Goal: Task Accomplishment & Management: Manage account settings

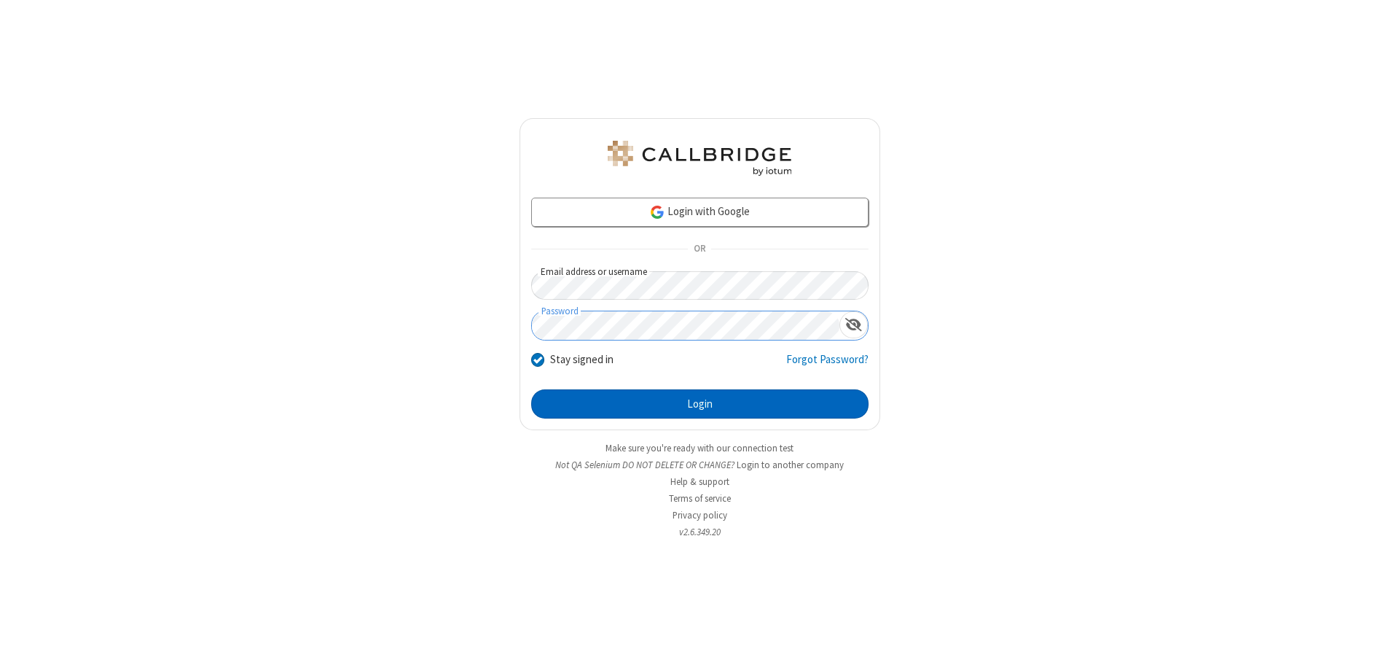
click at [700, 404] on button "Login" at bounding box center [699, 403] width 337 height 29
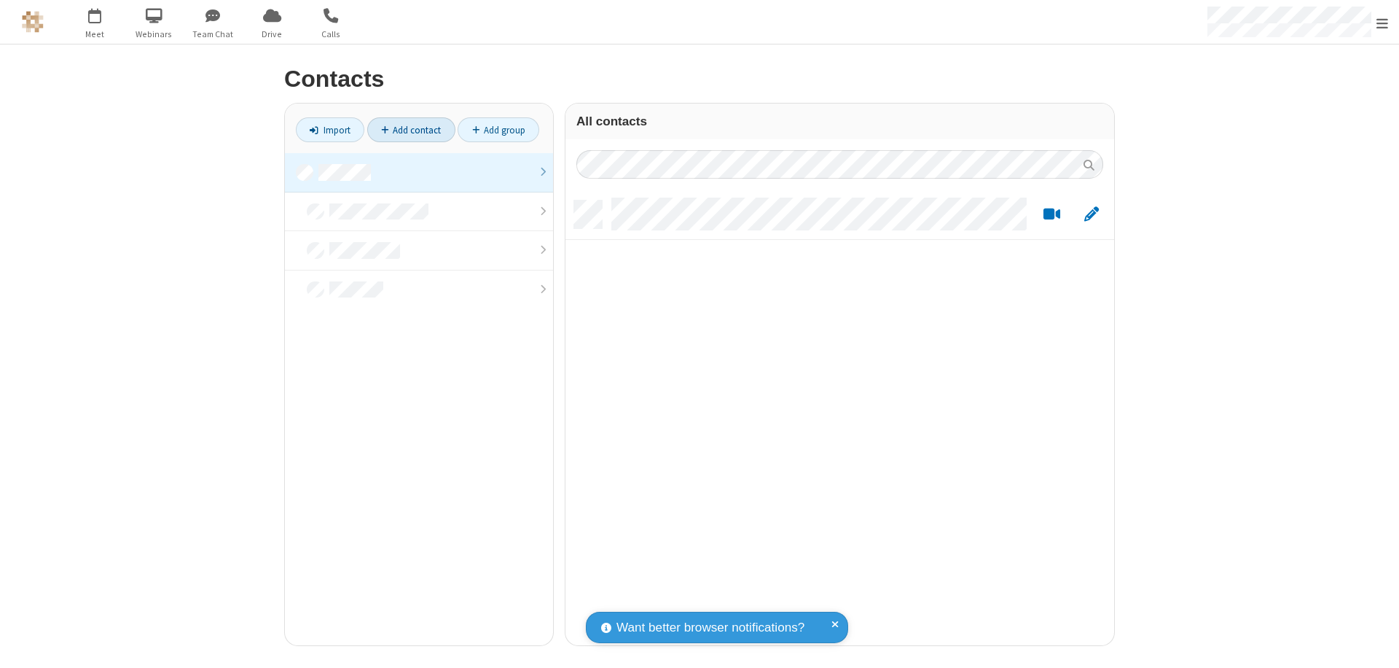
click at [411, 130] on link "Add contact" at bounding box center [411, 129] width 88 height 25
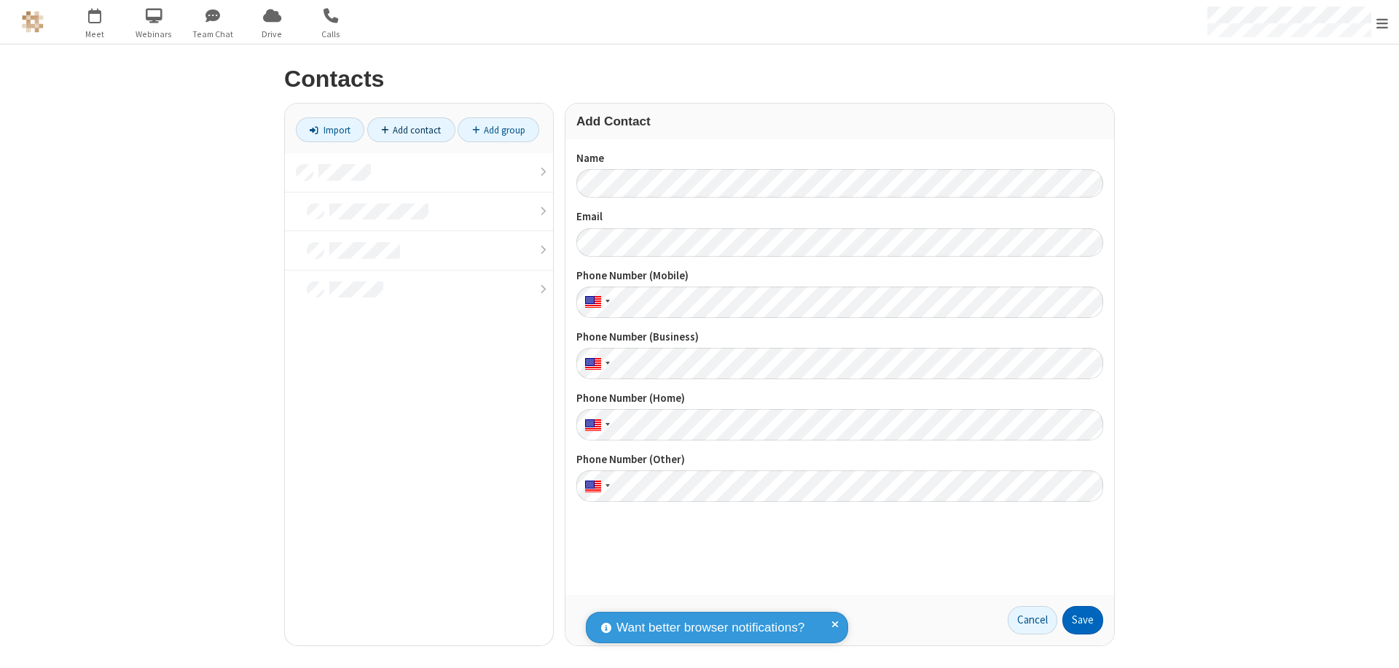
click at [1083, 619] on button "Save" at bounding box center [1082, 620] width 41 height 29
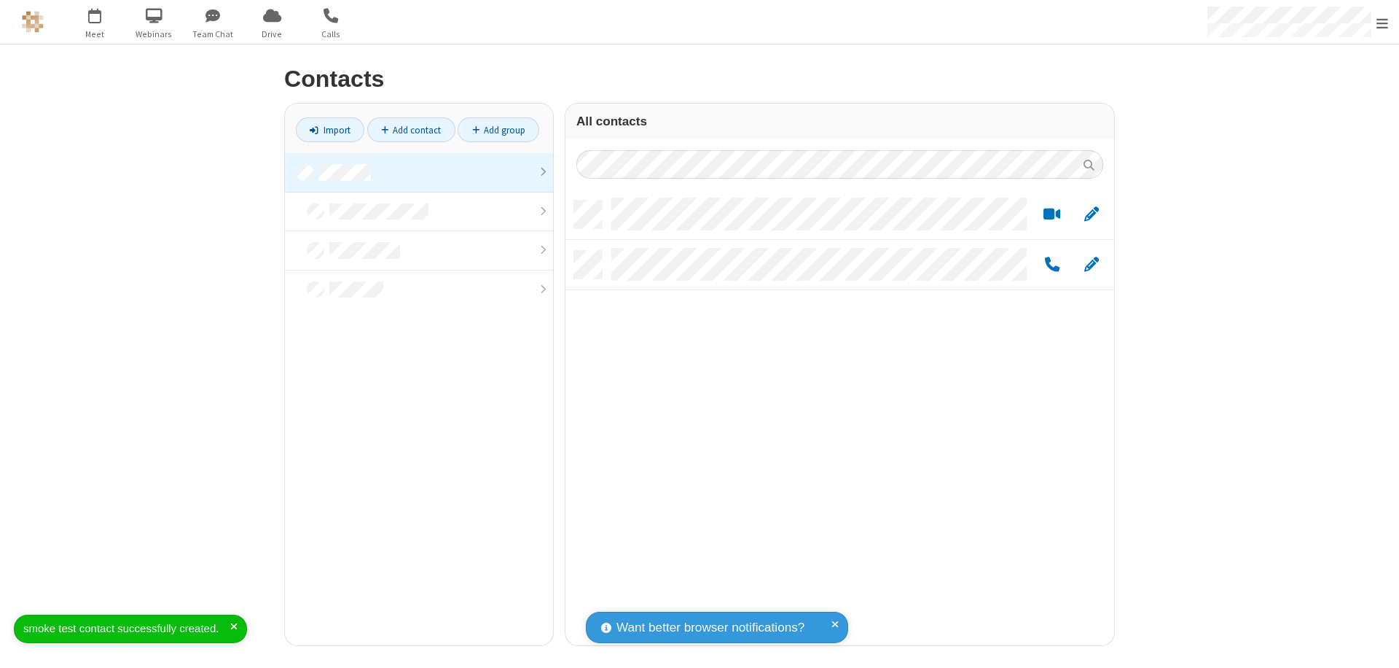
scroll to position [445, 538]
